Goal: Task Accomplishment & Management: Use online tool/utility

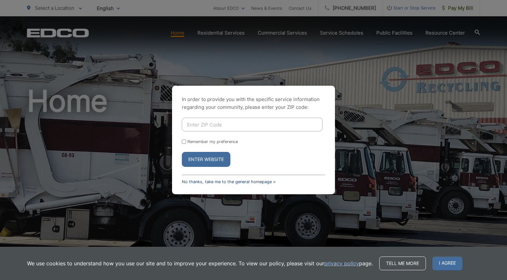
click at [234, 181] on link "No thanks, take me to the general homepage >" at bounding box center [229, 181] width 94 height 5
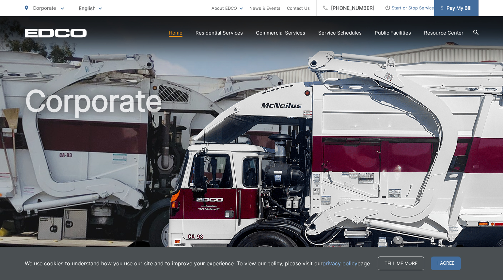
click at [465, 6] on span "Pay My Bill" at bounding box center [455, 8] width 31 height 8
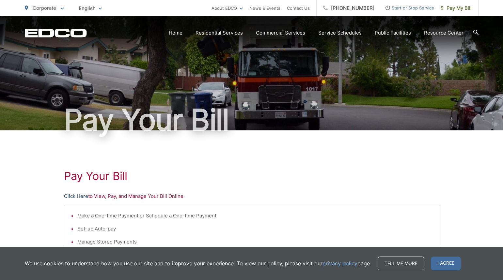
click at [82, 196] on link "Click Here" at bounding box center [76, 196] width 24 height 8
